Goal: Obtain resource: Download file/media

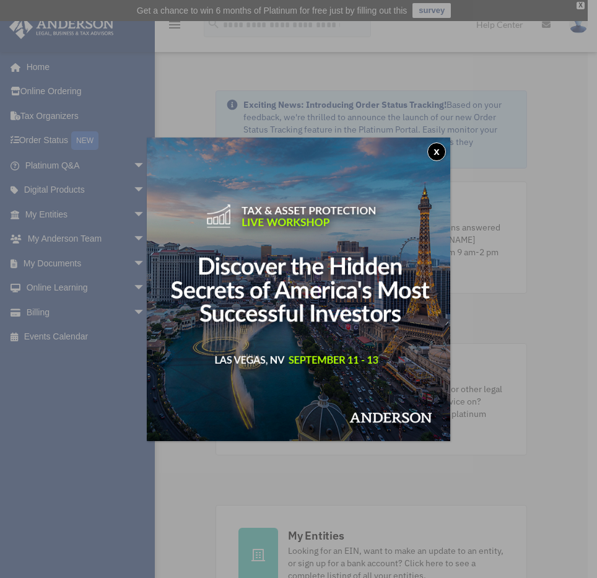
click at [432, 151] on button "x" at bounding box center [436, 151] width 19 height 19
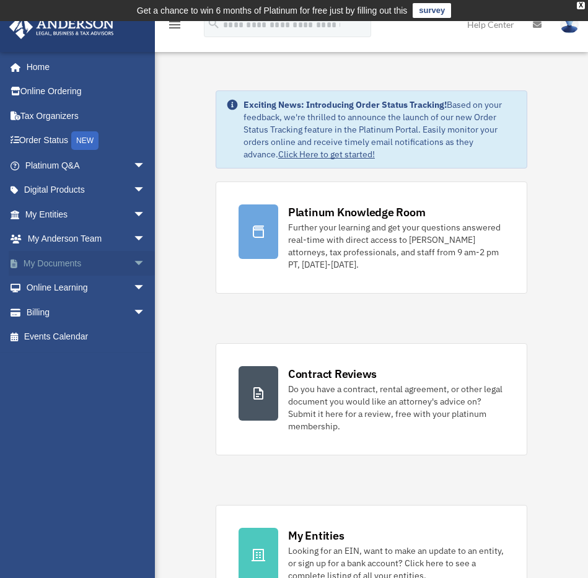
click at [85, 268] on link "My Documents arrow_drop_down" at bounding box center [86, 263] width 155 height 25
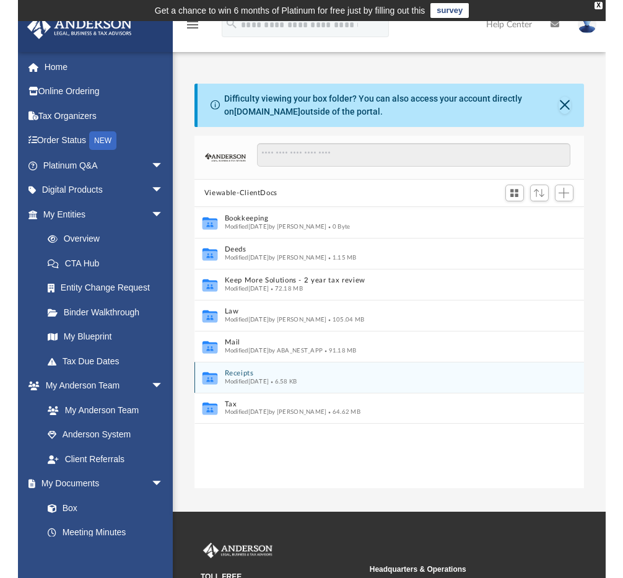
scroll to position [273, 380]
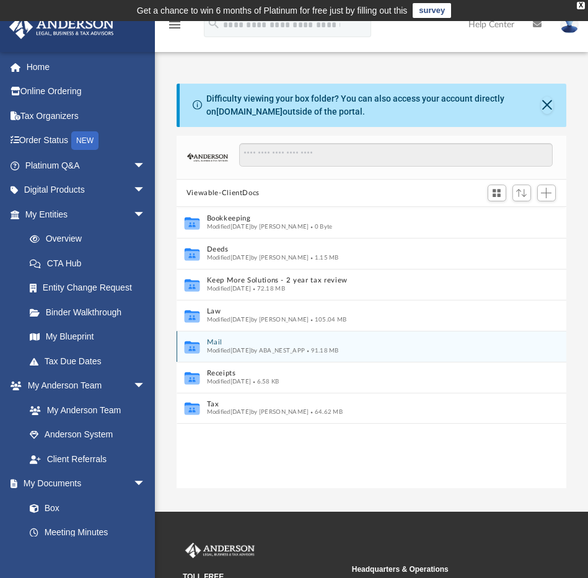
click at [212, 348] on span "Modified Fri Jul 25 2025 by ABA_NEST_APP" at bounding box center [255, 351] width 98 height 6
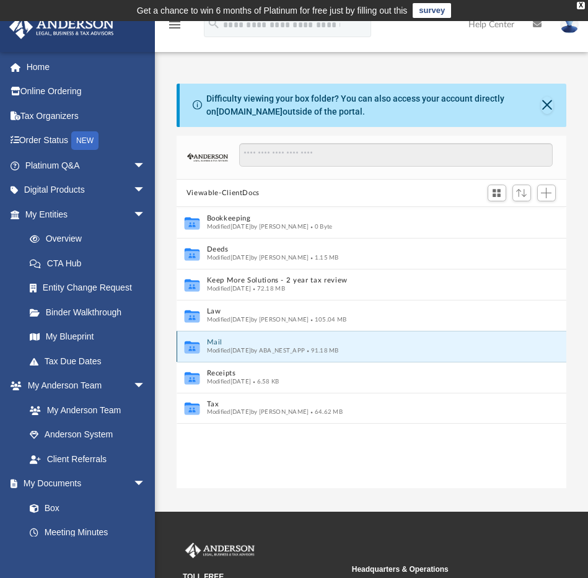
click at [189, 349] on icon "grid" at bounding box center [192, 347] width 15 height 12
click at [217, 344] on button "Mail" at bounding box center [362, 343] width 313 height 8
click at [543, 107] on button "Close" at bounding box center [547, 105] width 12 height 17
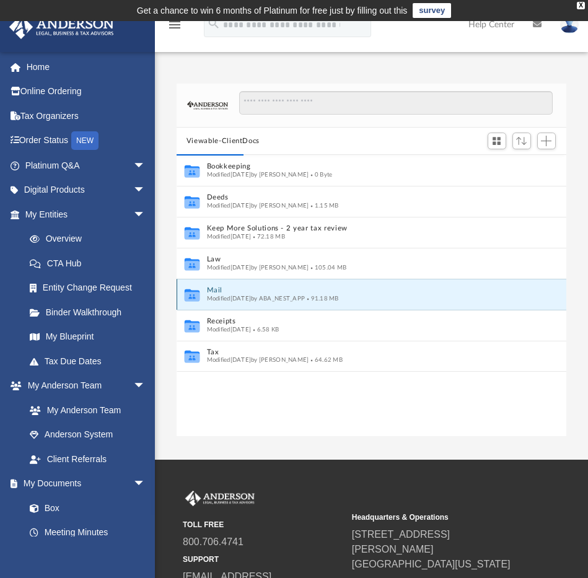
click at [218, 292] on button "Mail" at bounding box center [362, 291] width 313 height 8
click at [216, 290] on button "Mail" at bounding box center [362, 291] width 313 height 8
click at [583, 6] on div "X" at bounding box center [581, 5] width 8 height 7
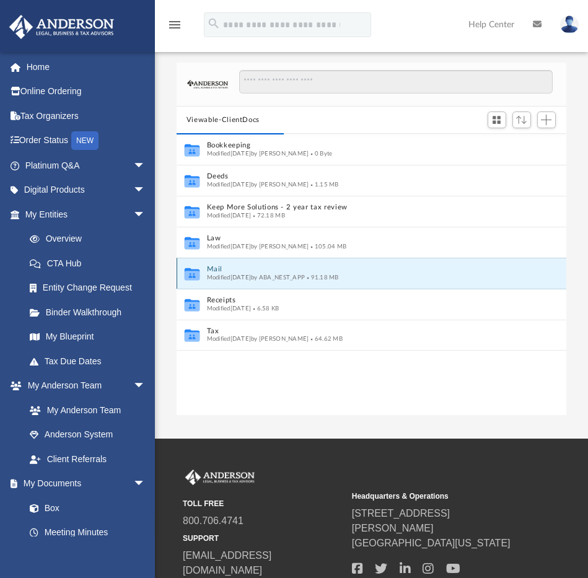
click at [216, 268] on button "Mail" at bounding box center [362, 270] width 313 height 8
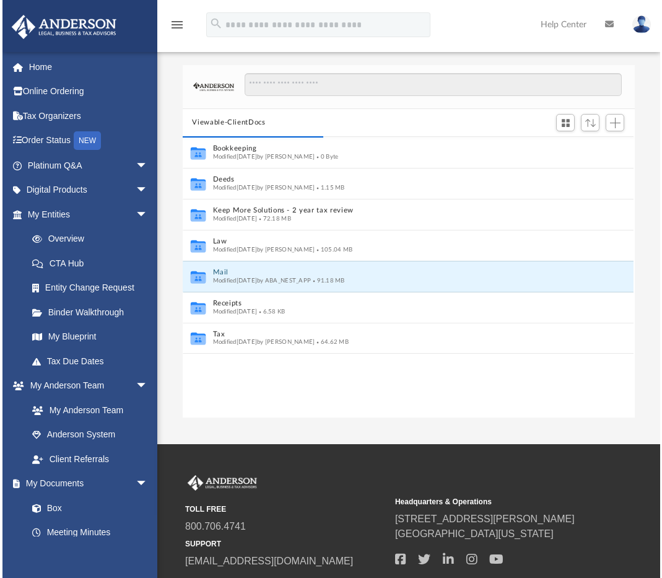
scroll to position [273, 447]
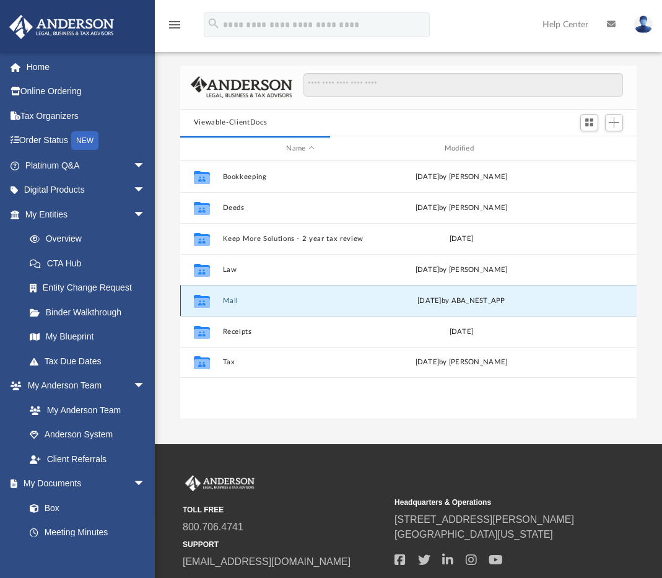
click at [208, 306] on icon "grid" at bounding box center [202, 303] width 16 height 10
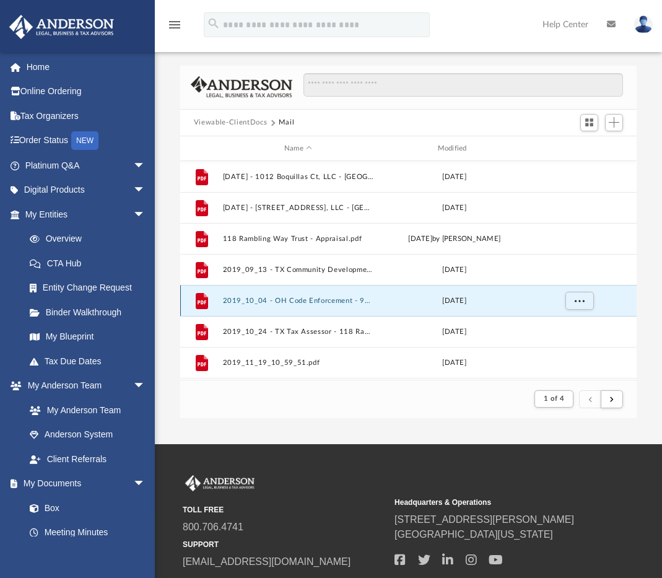
scroll to position [234, 447]
click at [229, 302] on button "2019_10_04 - OH Code Enforcement - 915 North University Boulevard Trust - Viola…" at bounding box center [297, 301] width 151 height 8
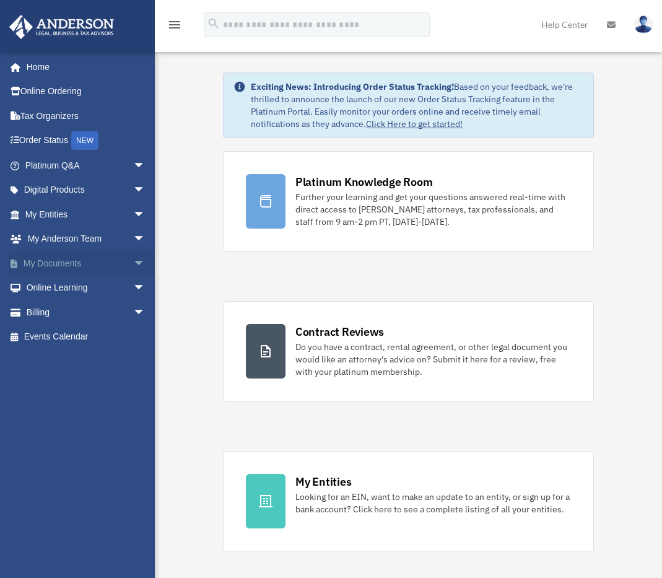
click at [133, 260] on span "arrow_drop_down" at bounding box center [145, 263] width 25 height 25
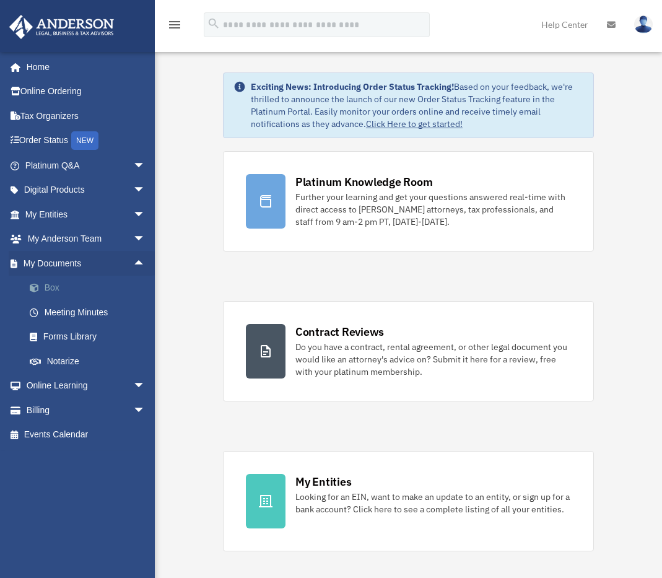
click at [56, 288] on link "Box" at bounding box center [90, 288] width 147 height 25
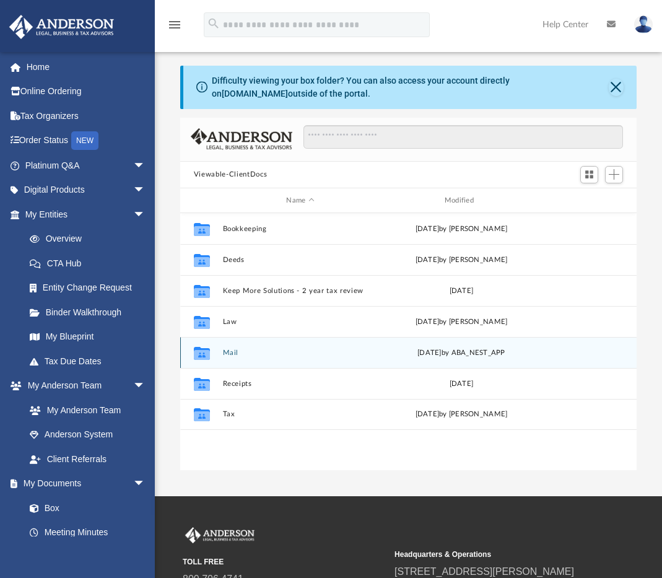
scroll to position [273, 447]
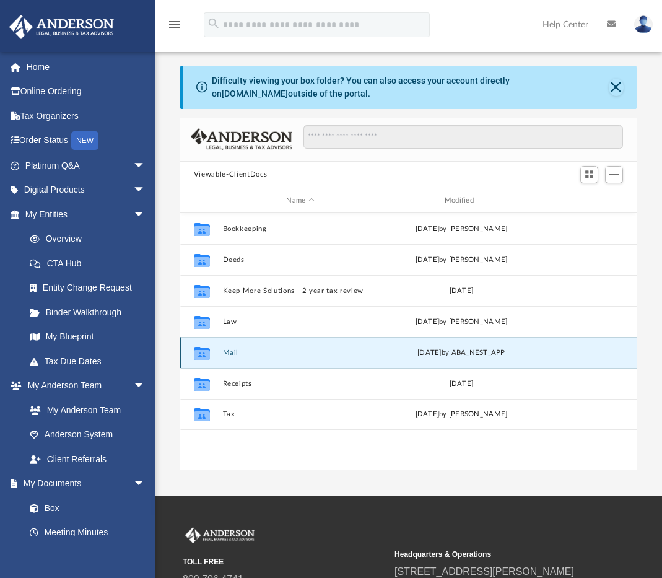
click at [230, 351] on button "Mail" at bounding box center [299, 353] width 155 height 8
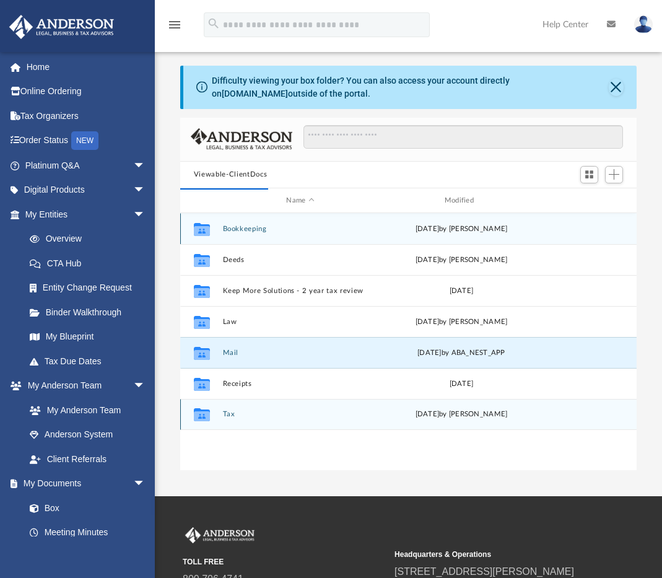
scroll to position [234, 447]
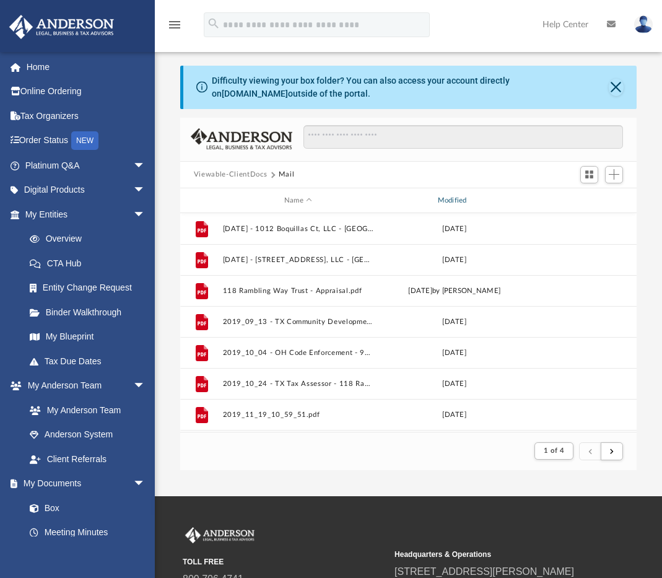
click at [466, 200] on div "Modified" at bounding box center [453, 200] width 151 height 11
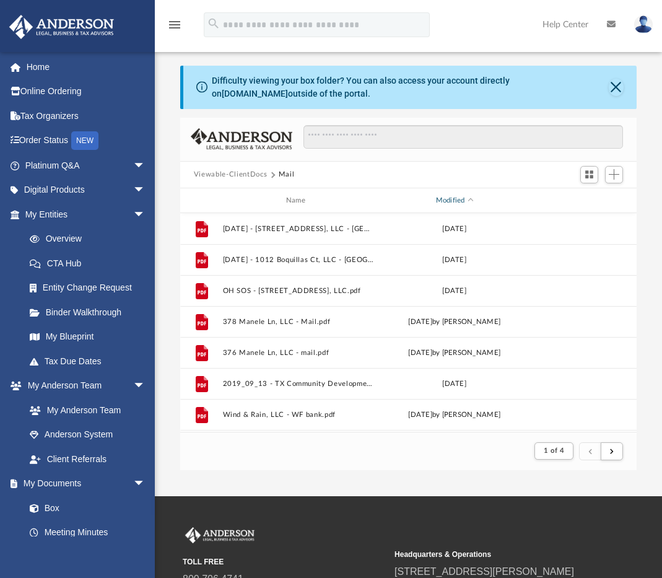
click at [452, 199] on div "Modified" at bounding box center [453, 200] width 151 height 11
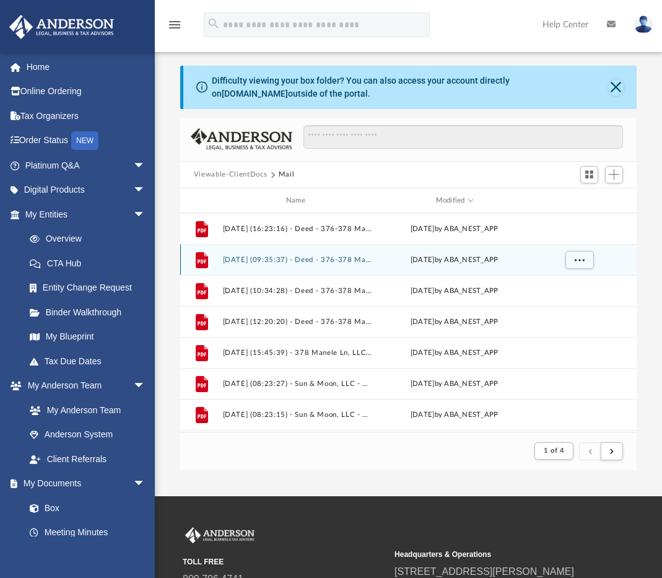
click at [276, 260] on button "[DATE] (09:35:37) - Deed - 376-378 Manele Lane - Land Trust Documents from [GEO…" at bounding box center [297, 260] width 151 height 8
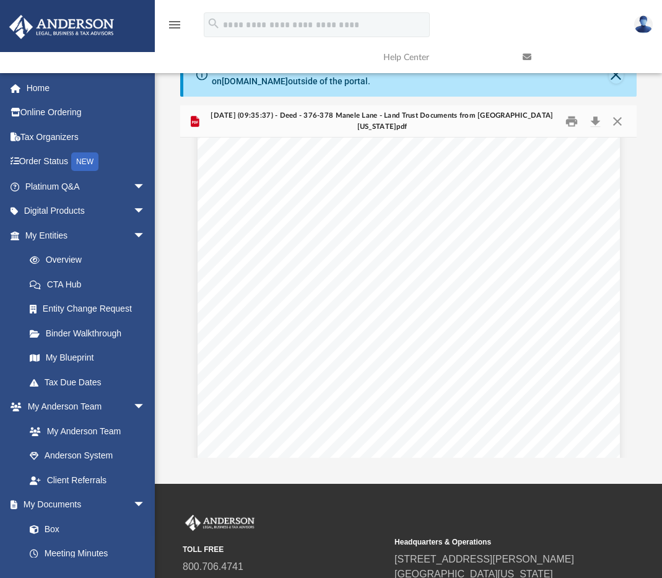
scroll to position [184, 0]
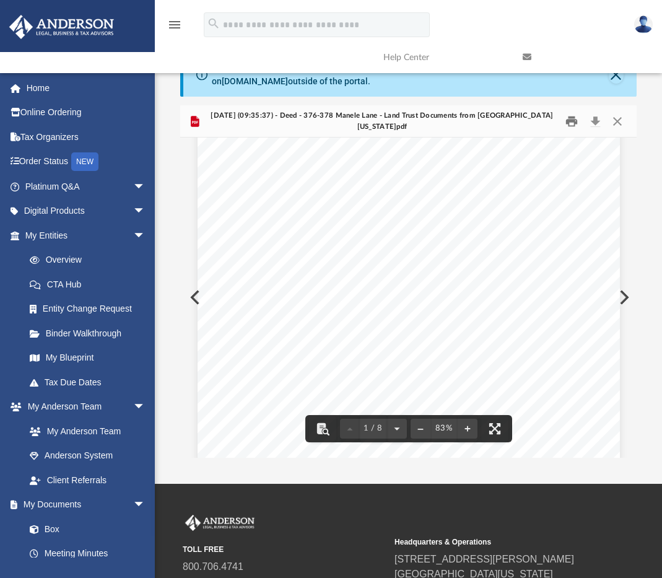
click at [572, 120] on button "Print" at bounding box center [572, 121] width 25 height 19
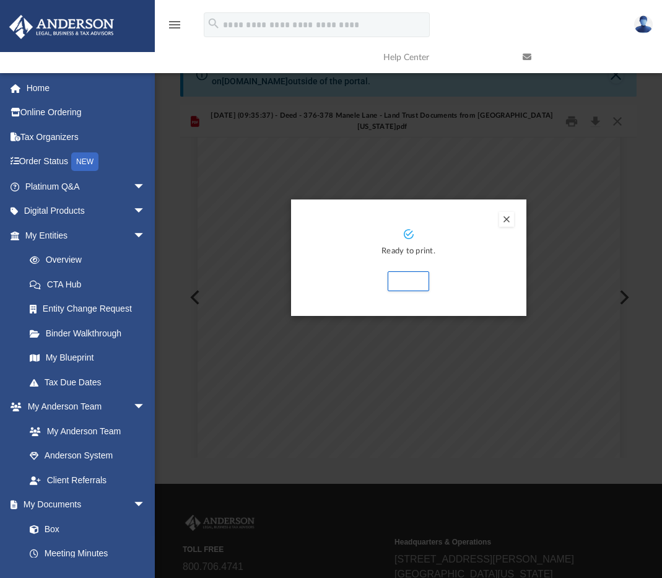
click at [503, 221] on button "Preview" at bounding box center [506, 219] width 15 height 15
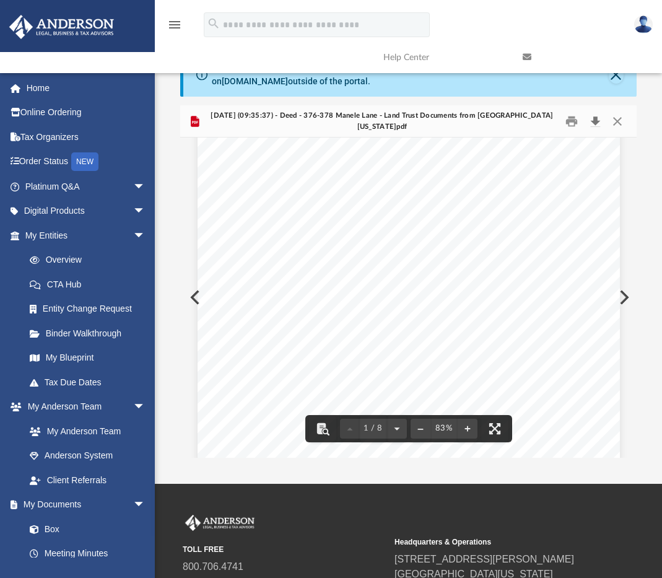
click at [593, 123] on button "Download" at bounding box center [595, 121] width 22 height 19
